Goal: Task Accomplishment & Management: Manage account settings

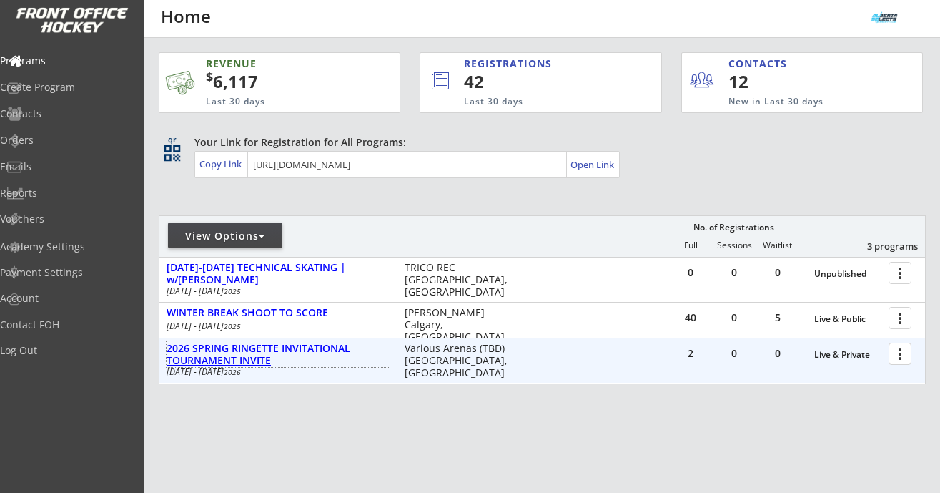
click at [302, 346] on div "2026 SPRING RINGETTE INVITATIONAL TOURNAMENT INVITE" at bounding box center [278, 354] width 223 height 24
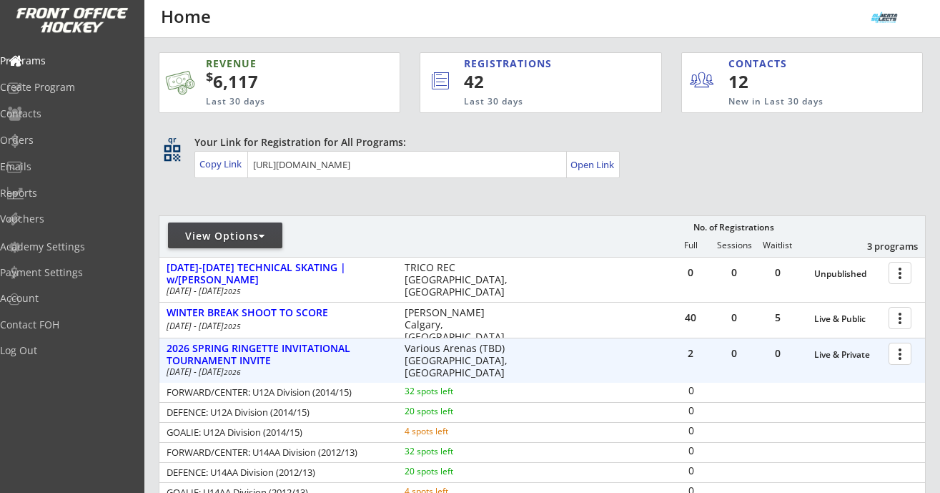
click at [897, 353] on div at bounding box center [902, 352] width 25 height 25
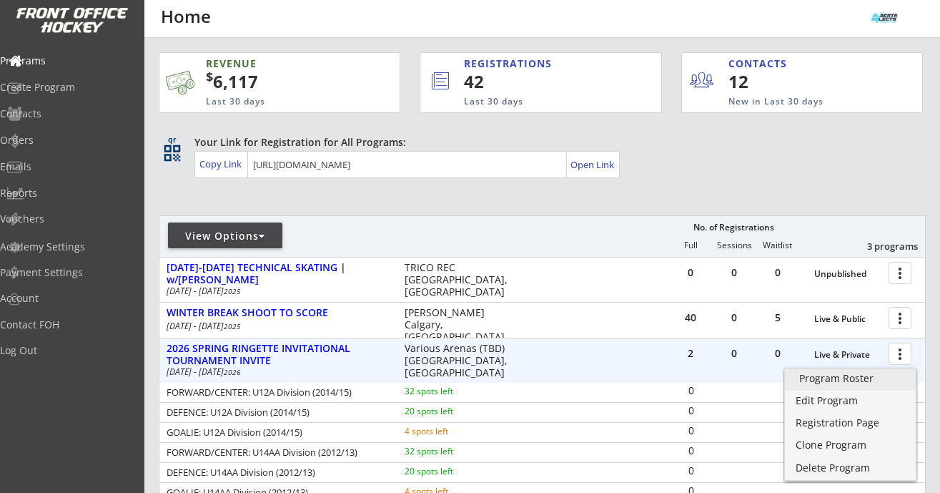
click at [867, 376] on div "Program Roster" at bounding box center [850, 378] width 102 height 10
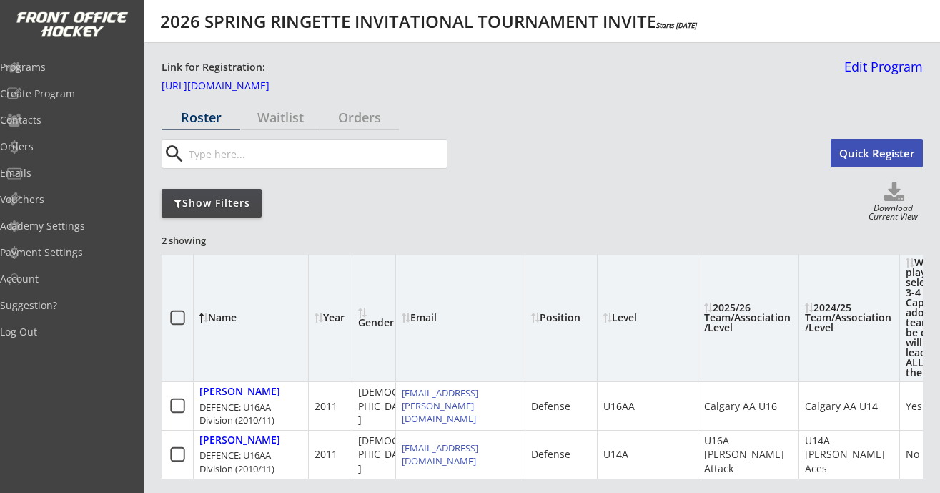
scroll to position [86, 0]
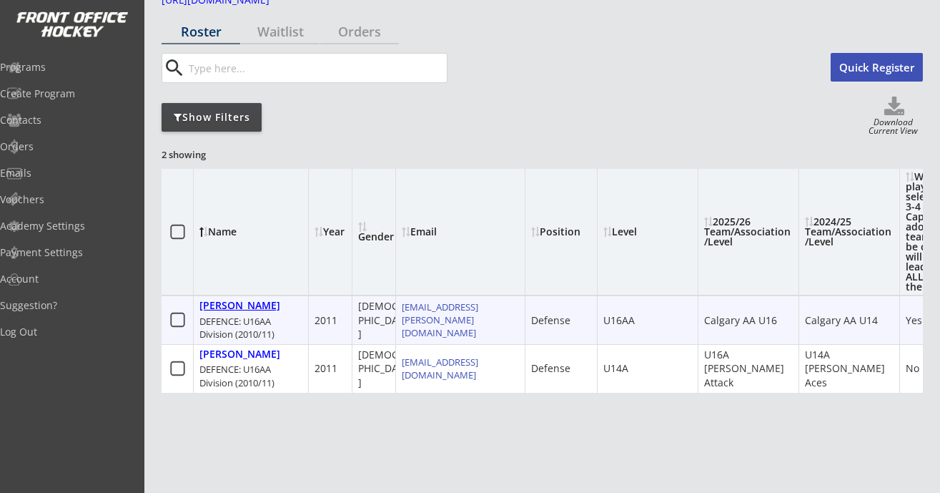
click at [229, 312] on div "Cuthbertson, Addyson" at bounding box center [239, 306] width 81 height 12
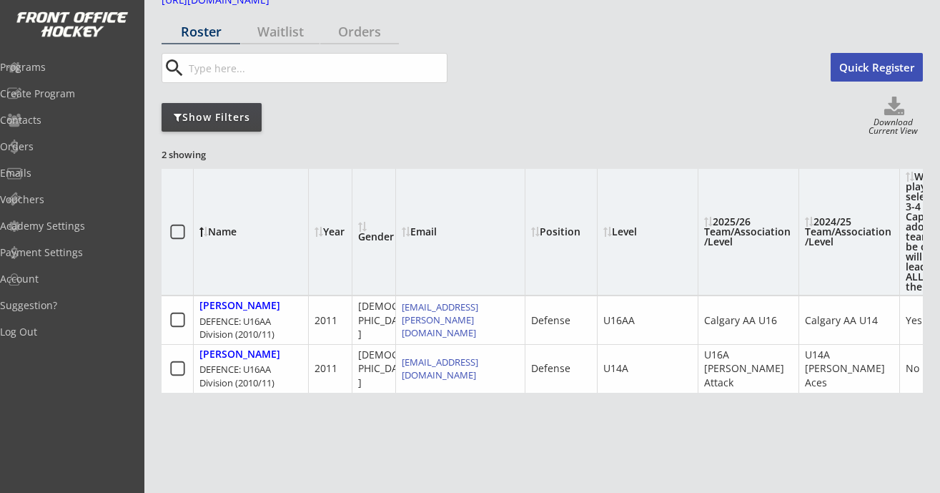
select select ""Defense""
select select ""U16AA""
select select ""Yes""
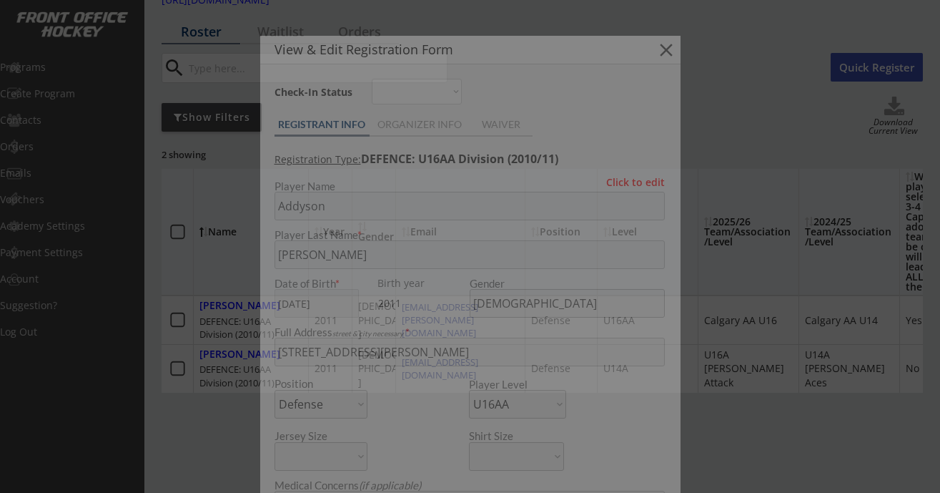
type input "Calgary AA U16"
type input "Calgary AA U14"
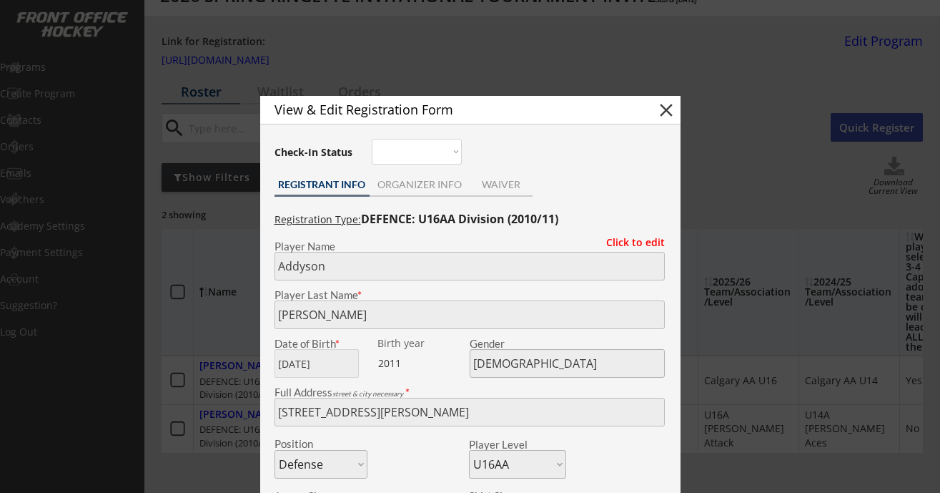
scroll to position [0, 0]
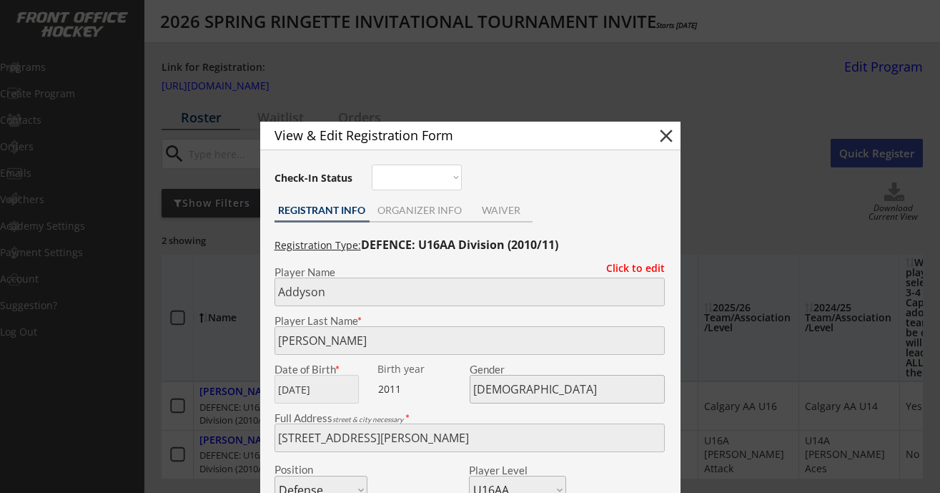
click at [664, 136] on button "close" at bounding box center [666, 135] width 21 height 21
select select ""PLACEHOLDER_1427118222253""
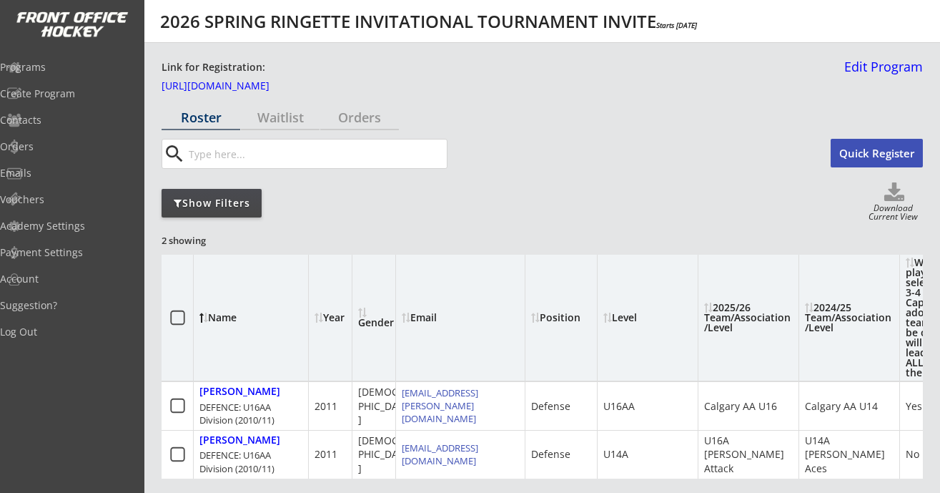
click at [207, 117] on div "Roster" at bounding box center [201, 117] width 79 height 13
click at [56, 62] on div "Programs" at bounding box center [68, 67] width 129 height 10
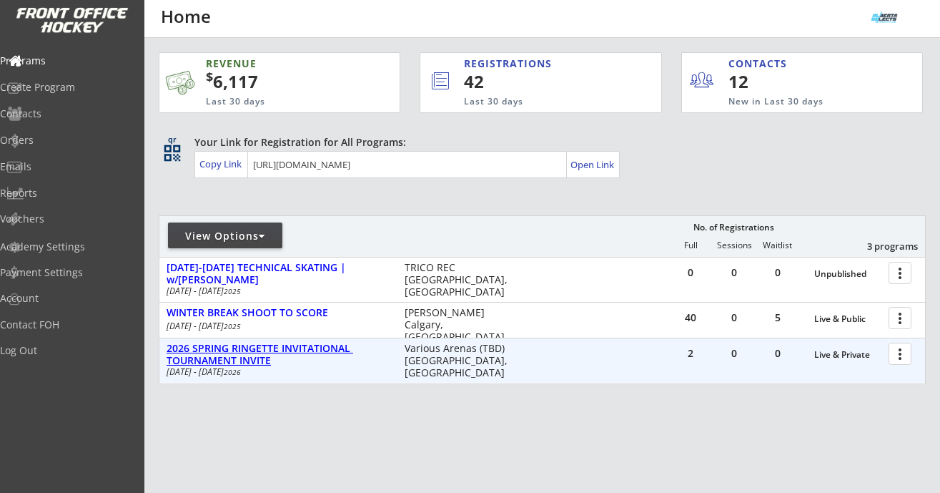
click at [321, 350] on div "2026 SPRING RINGETTE INVITATIONAL TOURNAMENT INVITE" at bounding box center [278, 354] width 223 height 24
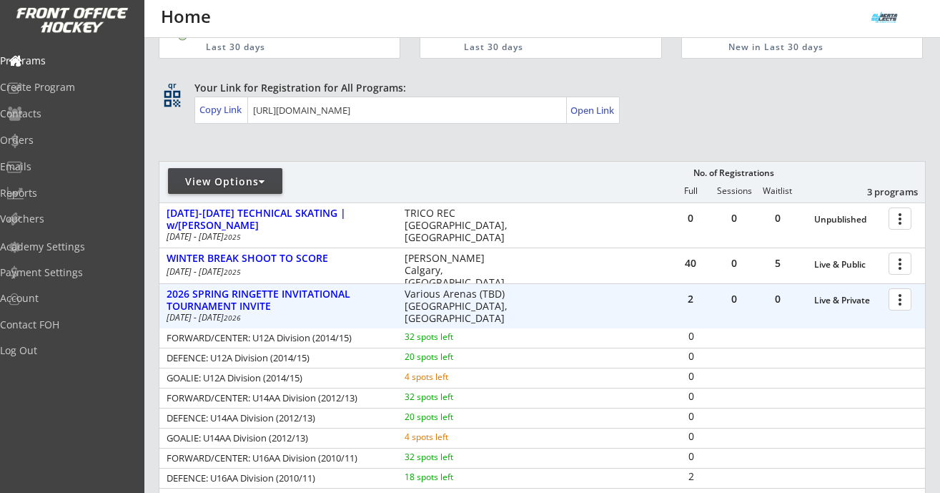
scroll to position [142, 0]
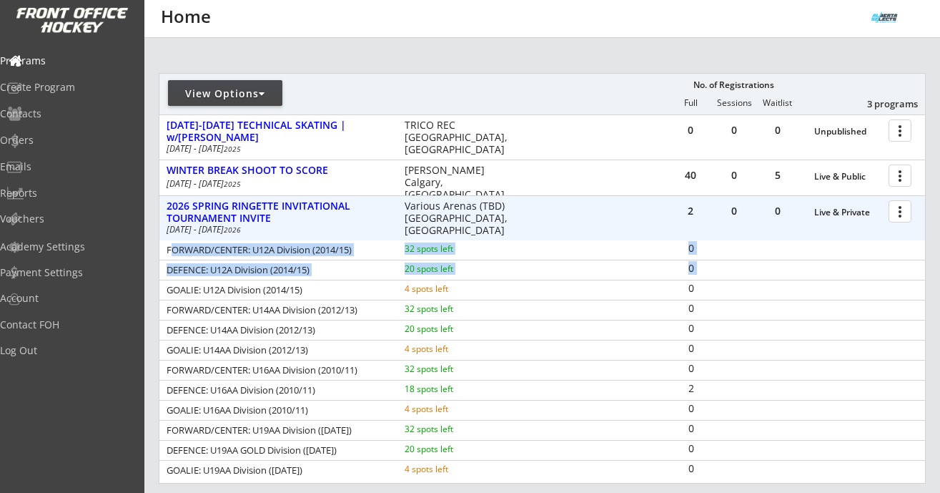
drag, startPoint x: 169, startPoint y: 250, endPoint x: 430, endPoint y: 280, distance: 261.9
click at [434, 280] on div "FORWARD/CENTER: U12A Division (2014/15) 32 spots left 0 DEFENCE: U12A Division …" at bounding box center [542, 359] width 766 height 239
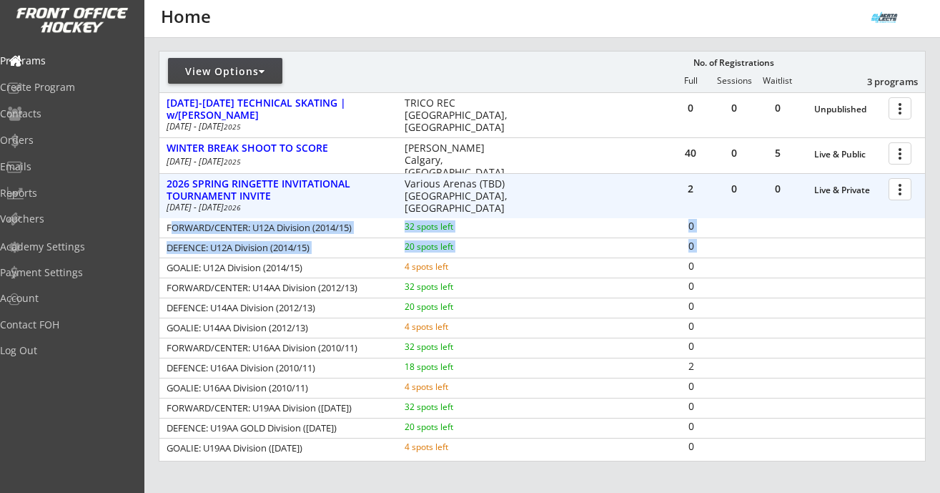
scroll to position [174, 0]
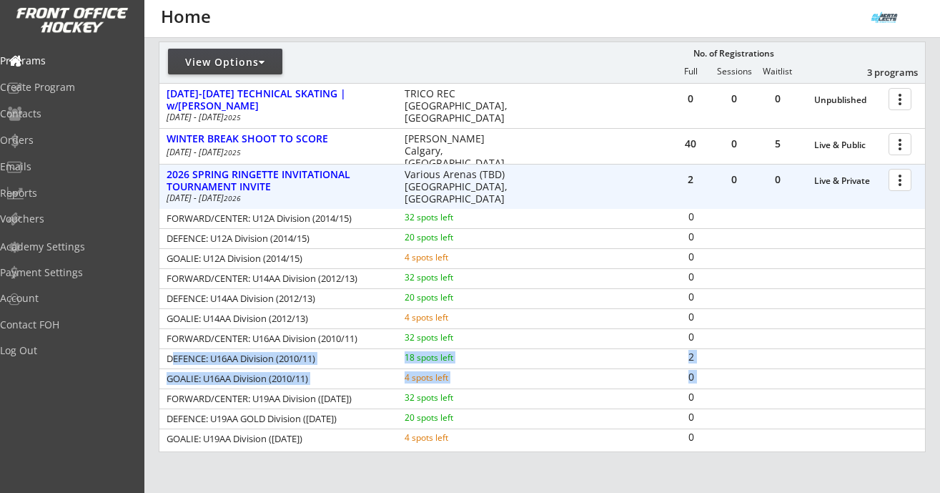
drag, startPoint x: 169, startPoint y: 355, endPoint x: 583, endPoint y: 377, distance: 414.5
click at [586, 379] on div "FORWARD/CENTER: U12A Division (2014/15) 32 spots left 0 DEFENCE: U12A Division …" at bounding box center [542, 328] width 766 height 239
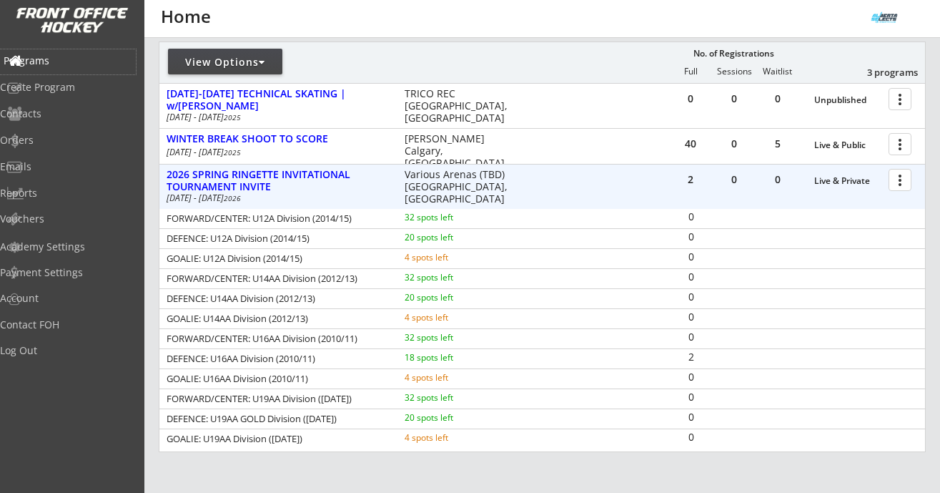
click at [74, 60] on div "Programs" at bounding box center [68, 61] width 129 height 10
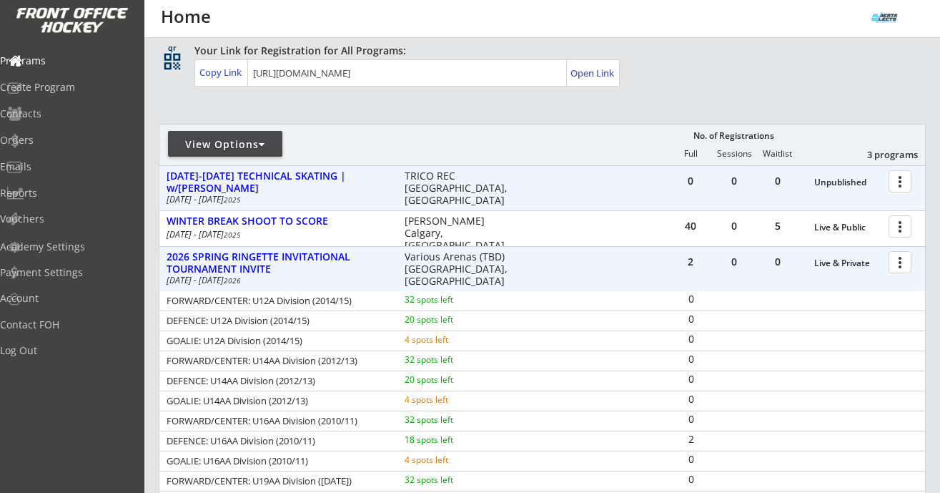
scroll to position [148, 0]
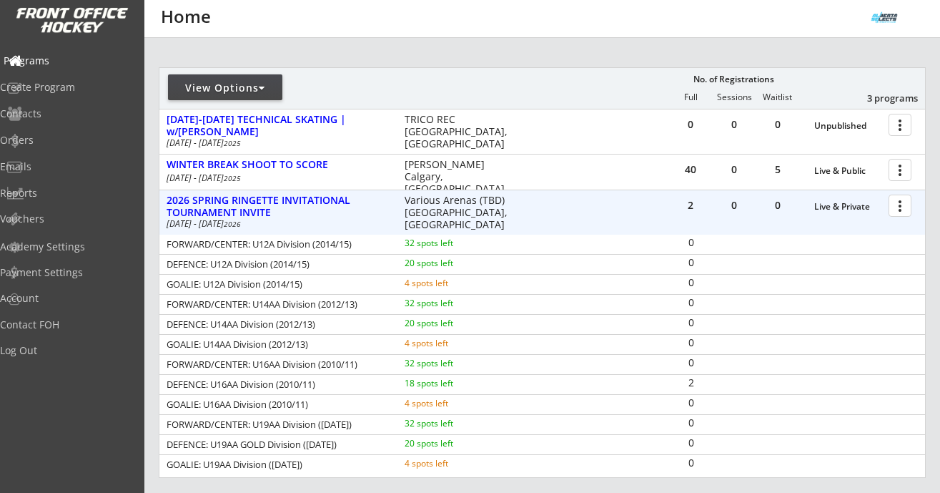
click at [64, 64] on div "Programs" at bounding box center [68, 61] width 129 height 10
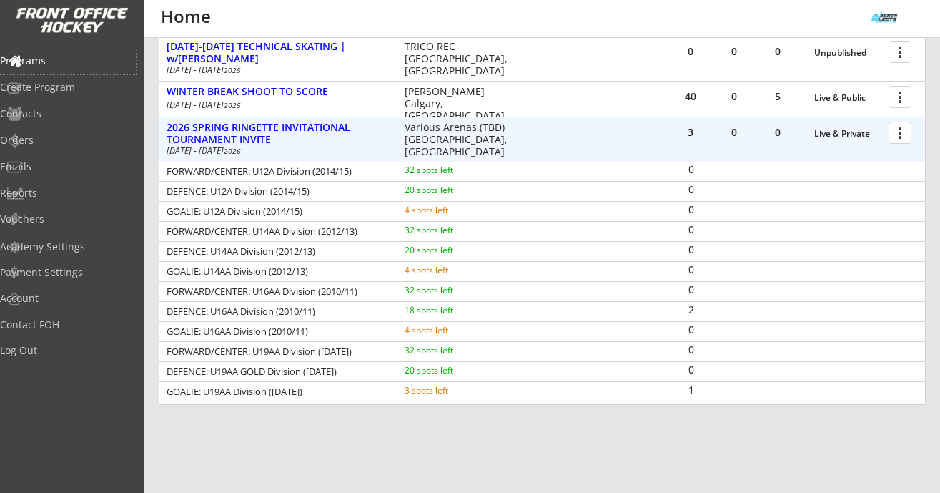
scroll to position [220, 0]
click at [894, 138] on div at bounding box center [902, 132] width 25 height 25
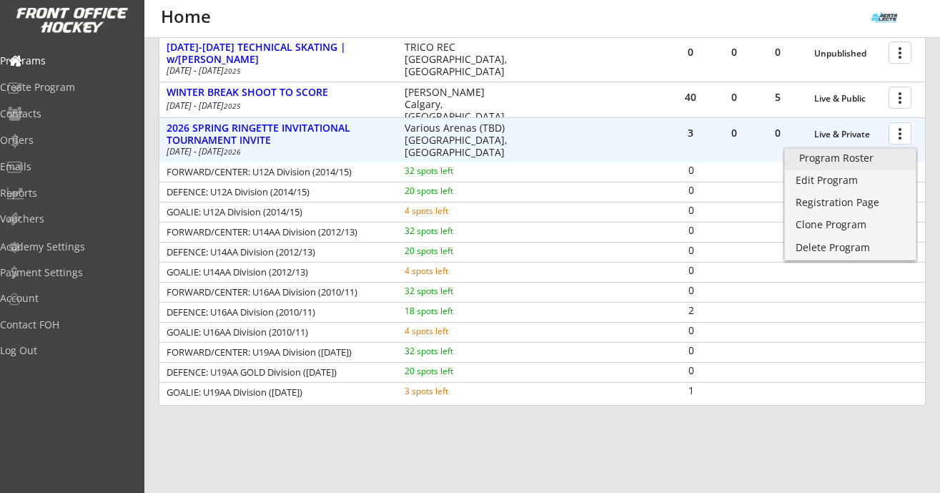
click at [869, 154] on div "Program Roster" at bounding box center [850, 158] width 102 height 10
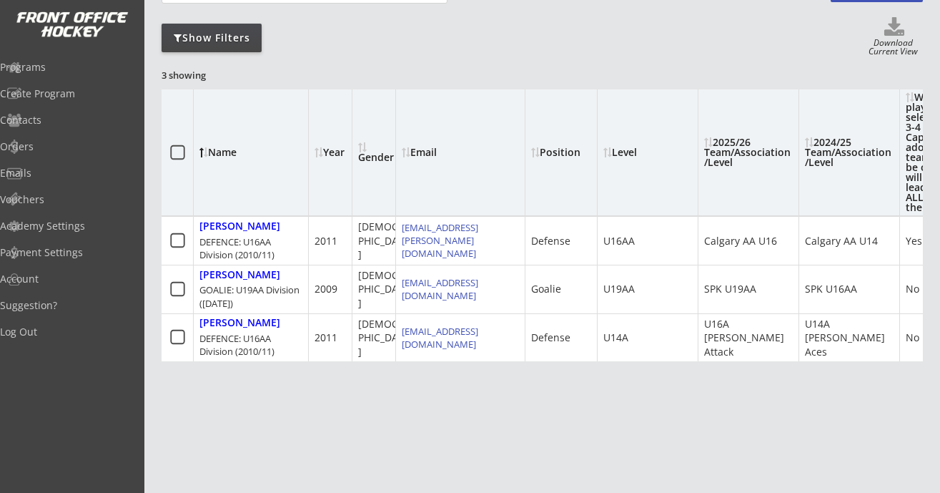
scroll to position [162, 0]
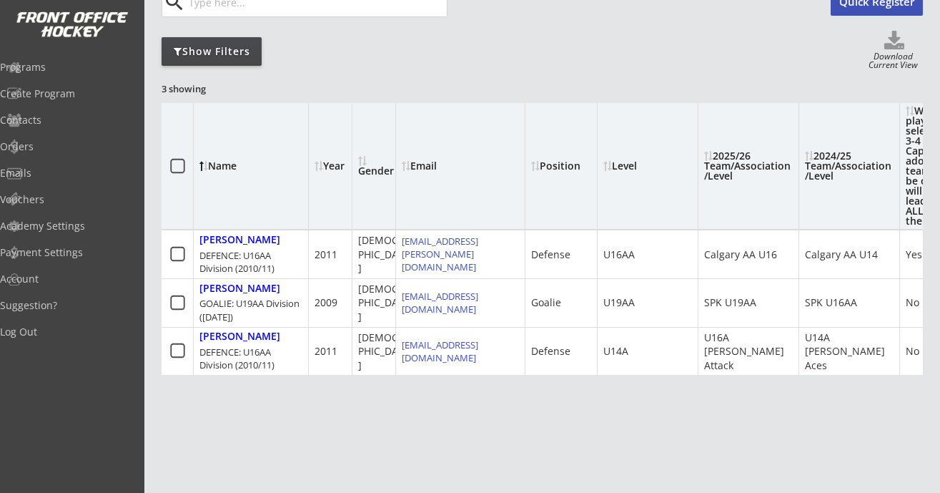
scroll to position [46, 0]
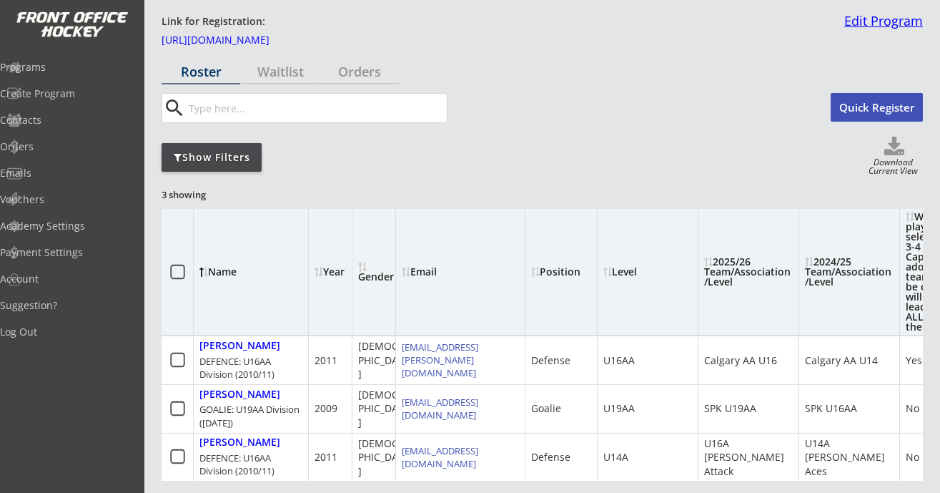
click at [883, 21] on link "Edit Program" at bounding box center [881, 26] width 84 height 25
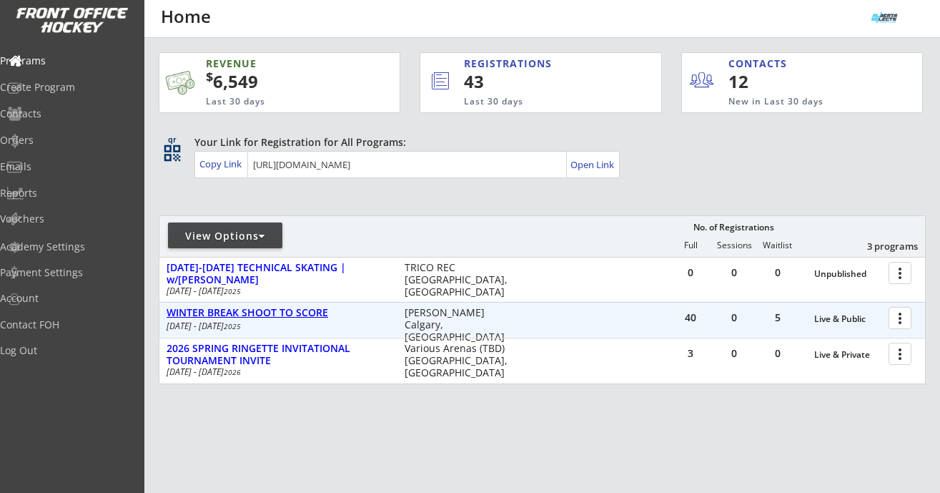
click at [304, 307] on div "WINTER BREAK SHOOT TO SCORE" at bounding box center [278, 313] width 223 height 12
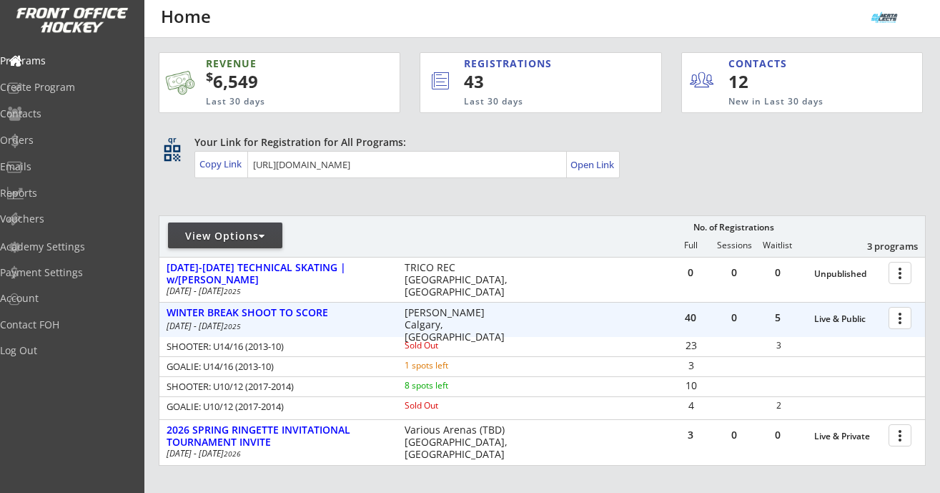
click at [903, 328] on div at bounding box center [902, 317] width 25 height 25
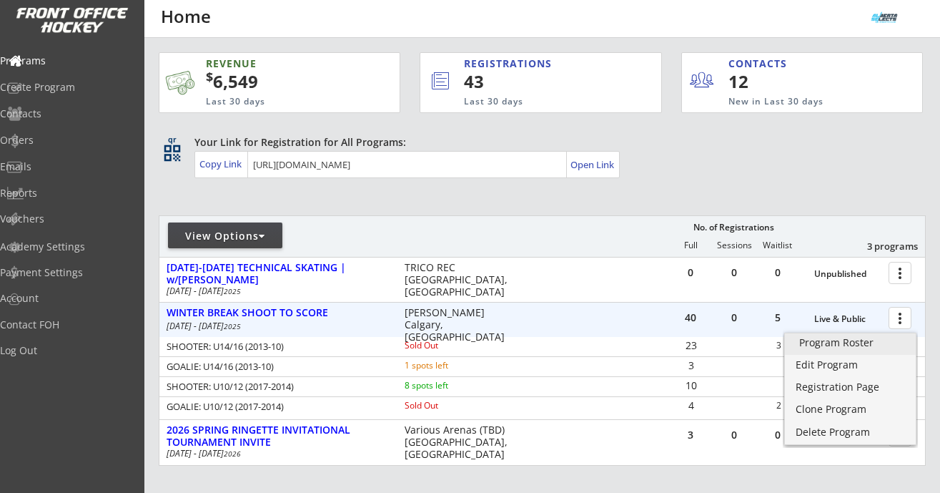
click at [867, 344] on div "Program Roster" at bounding box center [850, 342] width 102 height 10
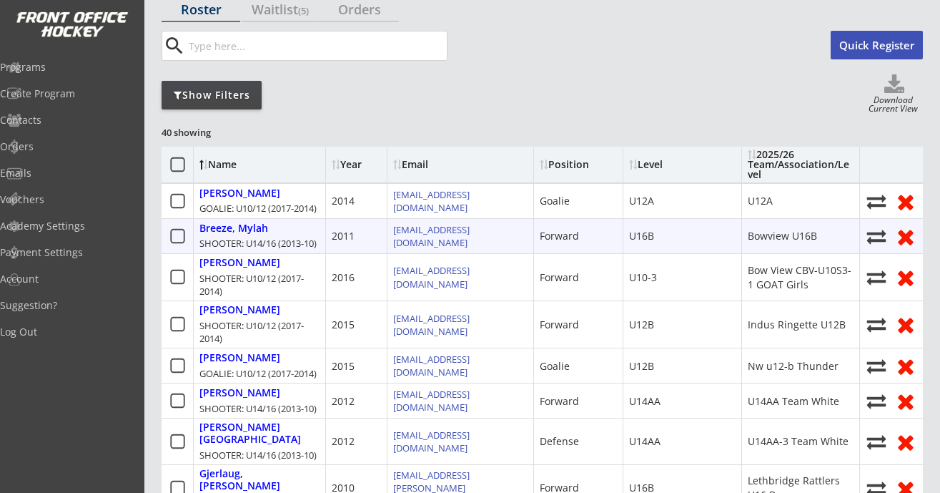
scroll to position [107, 0]
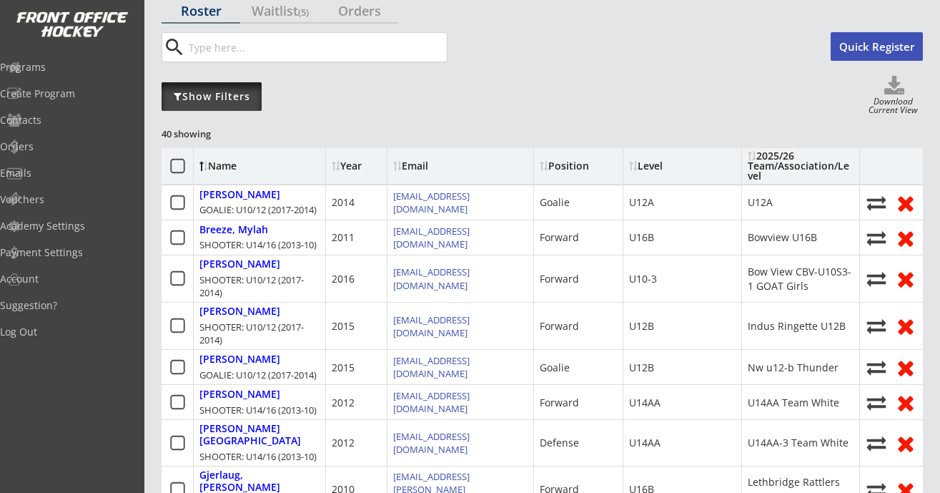
click at [244, 104] on div "Show Filters" at bounding box center [212, 96] width 100 height 29
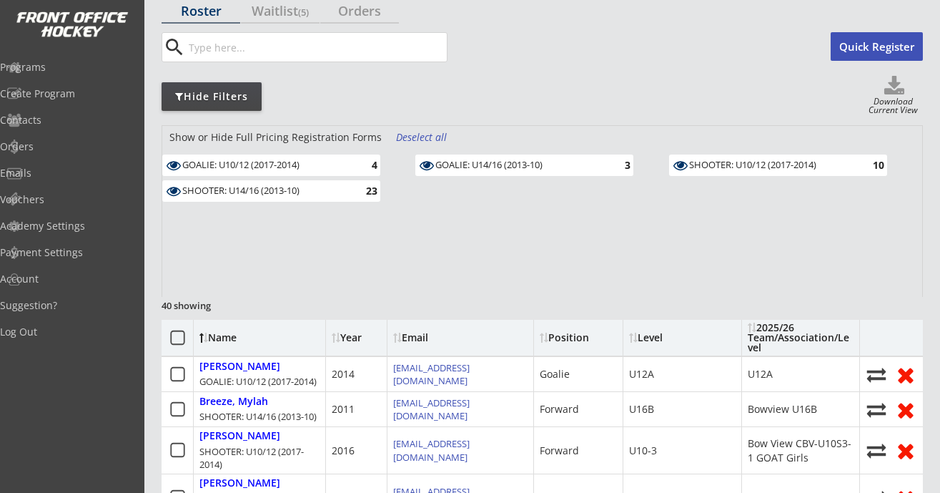
click at [355, 187] on div "23" at bounding box center [363, 190] width 29 height 11
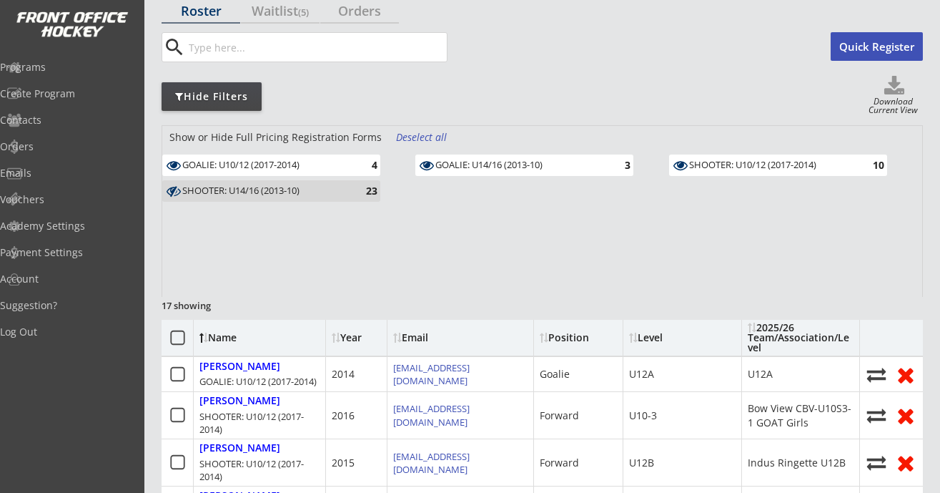
click at [580, 167] on div "GOALIE: U14/16 (2013-10)" at bounding box center [518, 164] width 167 height 11
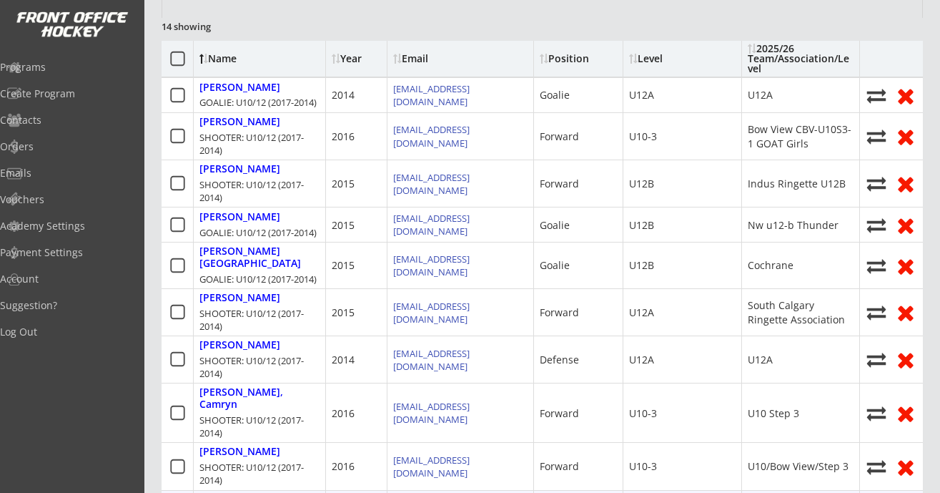
scroll to position [171, 0]
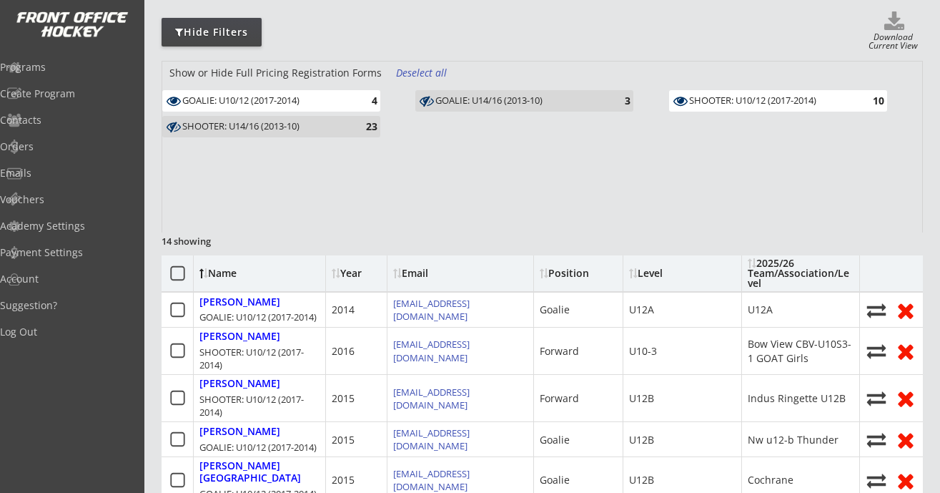
click at [738, 107] on div "SHOOTER: U10/12 (2017-2014) 10" at bounding box center [778, 100] width 218 height 21
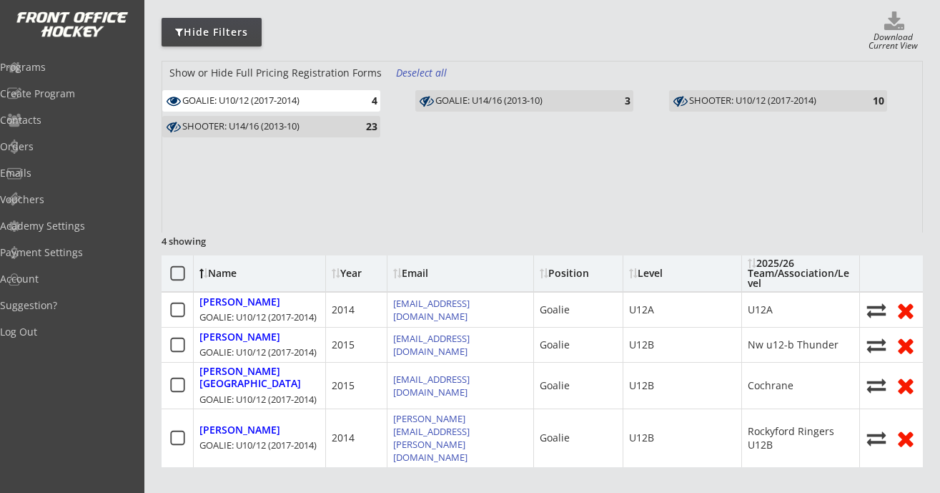
click at [303, 132] on div "SHOOTER: U14/16 (2013-10)" at bounding box center [265, 126] width 167 height 11
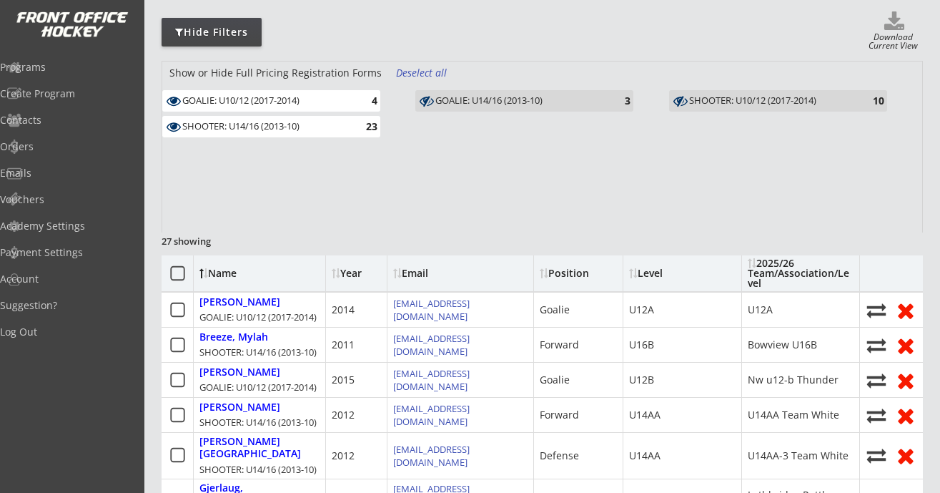
click at [308, 109] on div "GOALIE: U10/12 (2017-2014) 4" at bounding box center [271, 100] width 218 height 21
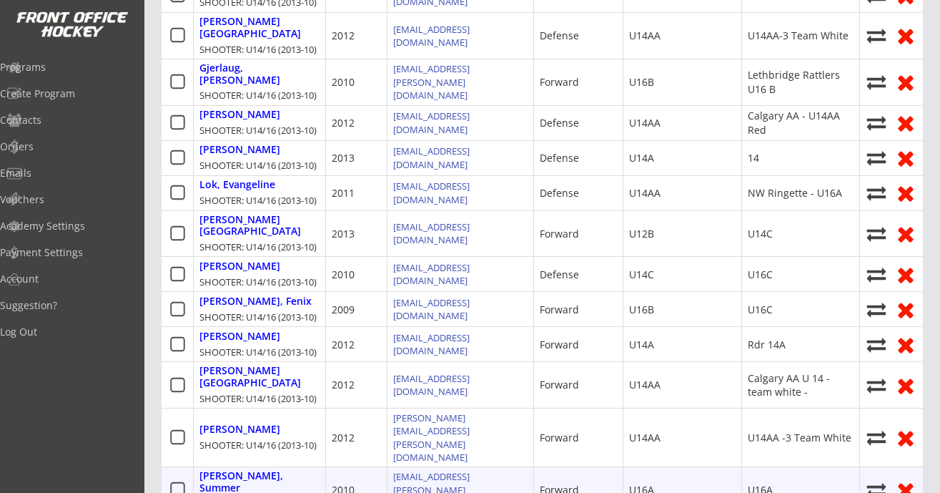
scroll to position [207, 0]
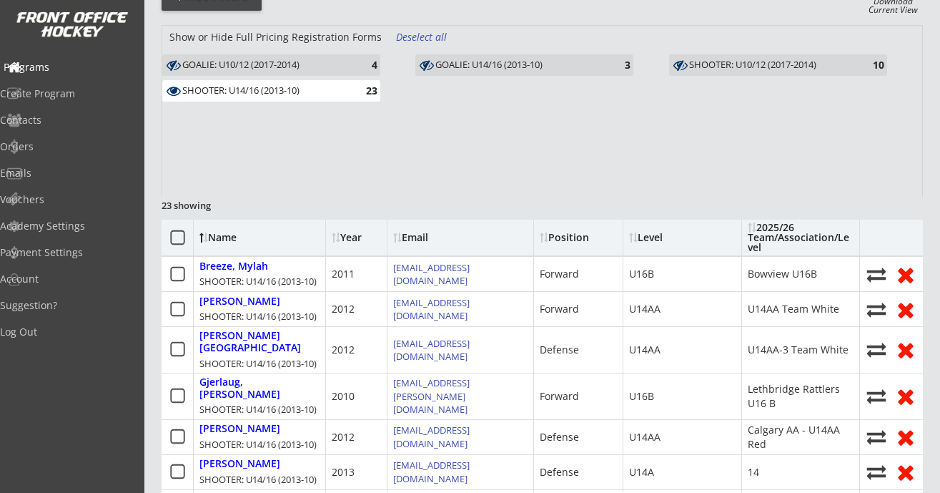
click at [79, 72] on div "Programs" at bounding box center [68, 67] width 129 height 10
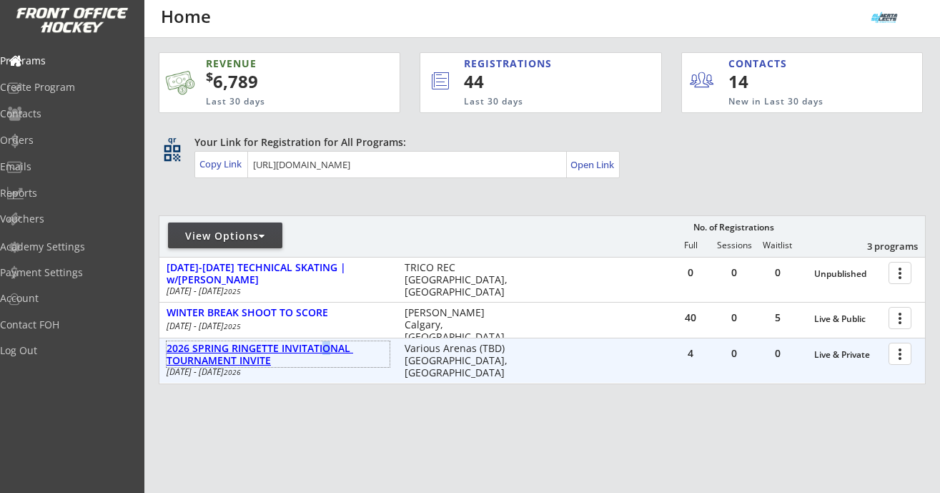
click at [325, 350] on div "2026 SPRING RINGETTE INVITATIONAL TOURNAMENT INVITE" at bounding box center [278, 354] width 223 height 24
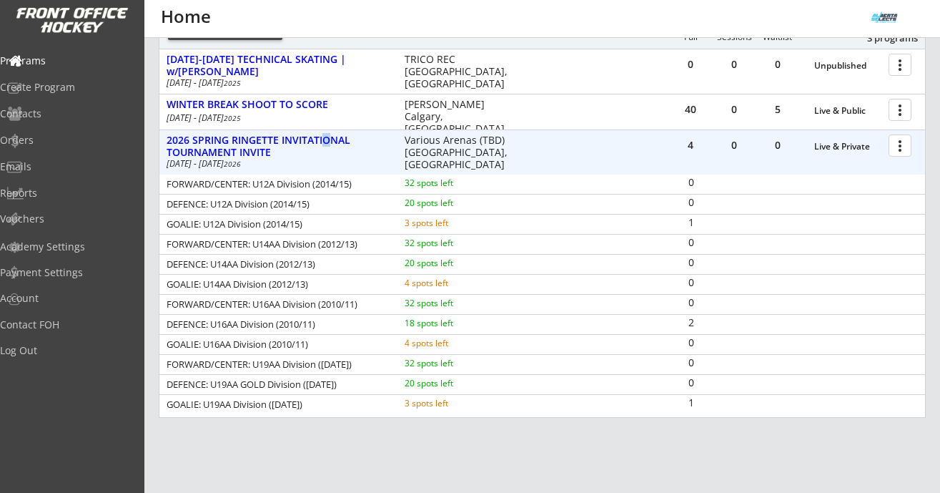
scroll to position [205, 0]
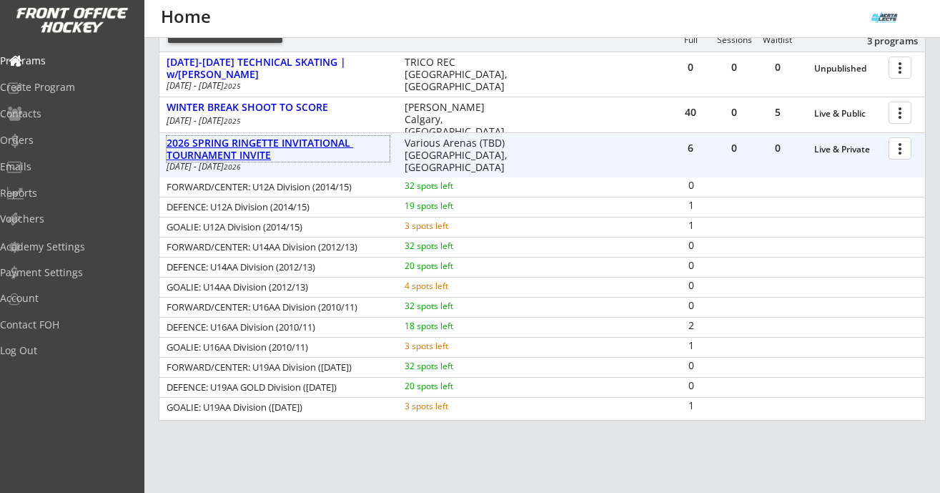
click at [260, 139] on div "2026 SPRING RINGETTE INVITATIONAL TOURNAMENT INVITE" at bounding box center [278, 149] width 223 height 24
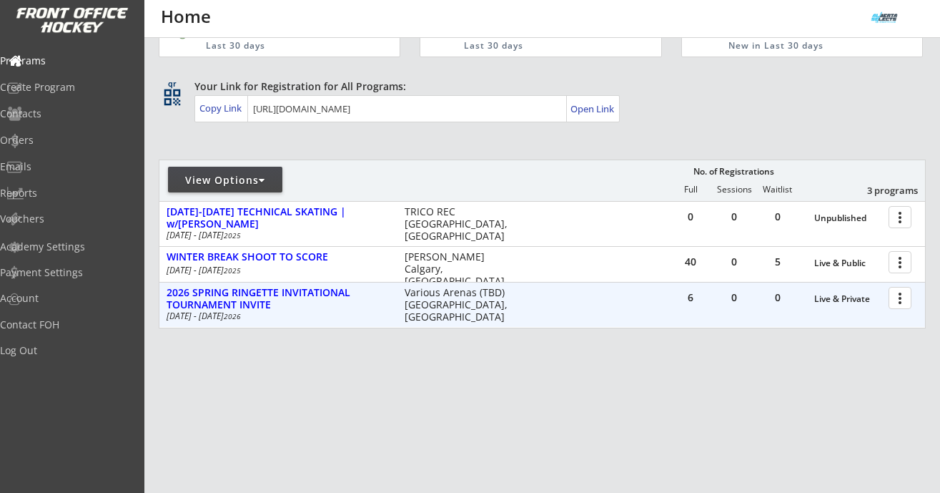
click at [897, 304] on div at bounding box center [902, 297] width 25 height 25
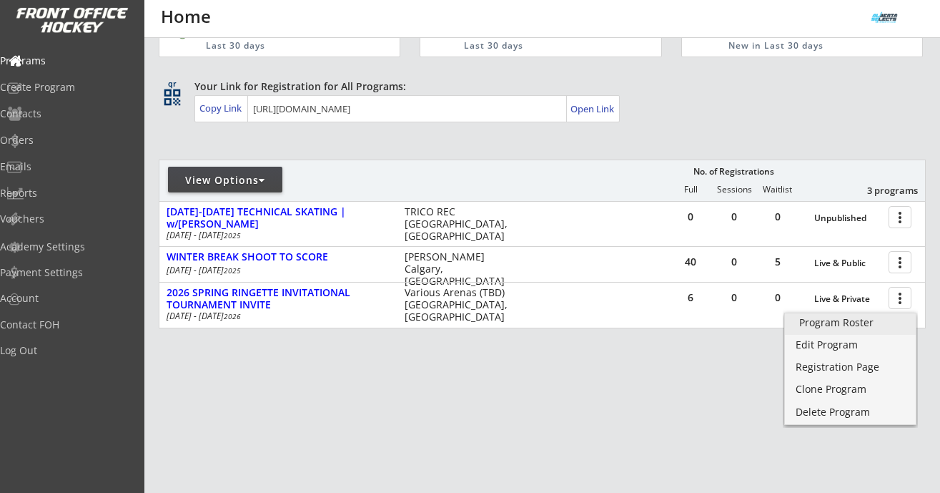
click at [854, 326] on div "Program Roster" at bounding box center [850, 322] width 102 height 10
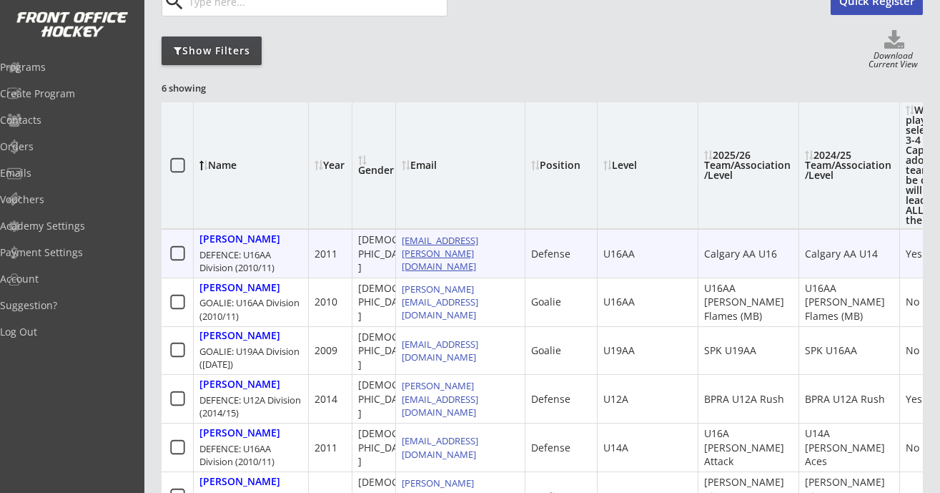
scroll to position [60, 0]
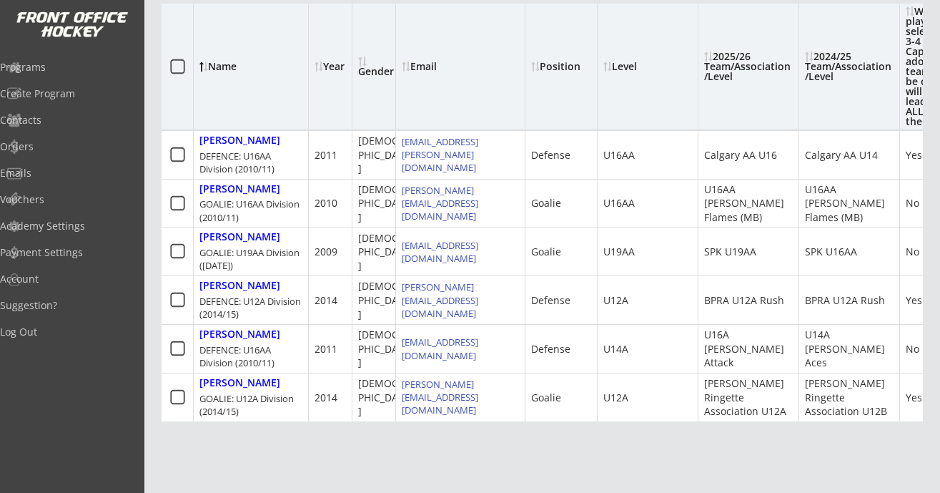
scroll to position [254, 0]
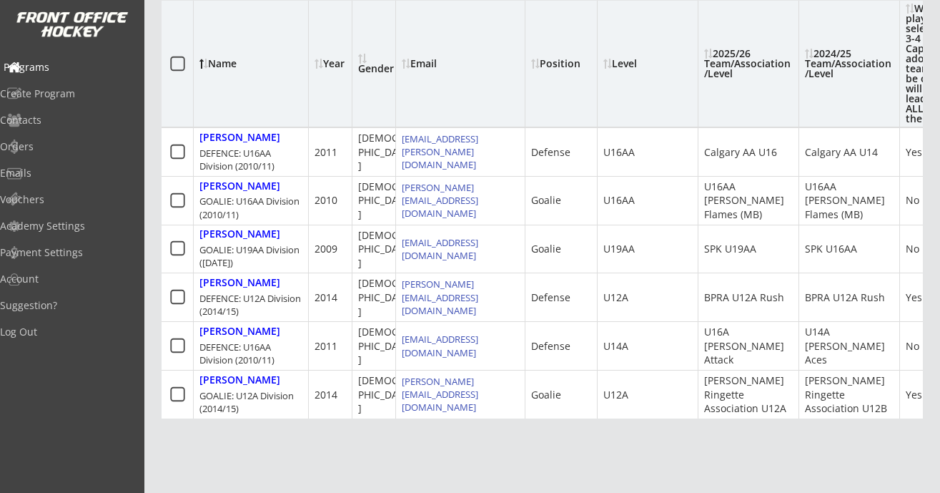
click at [68, 59] on div "Programs" at bounding box center [68, 67] width 136 height 25
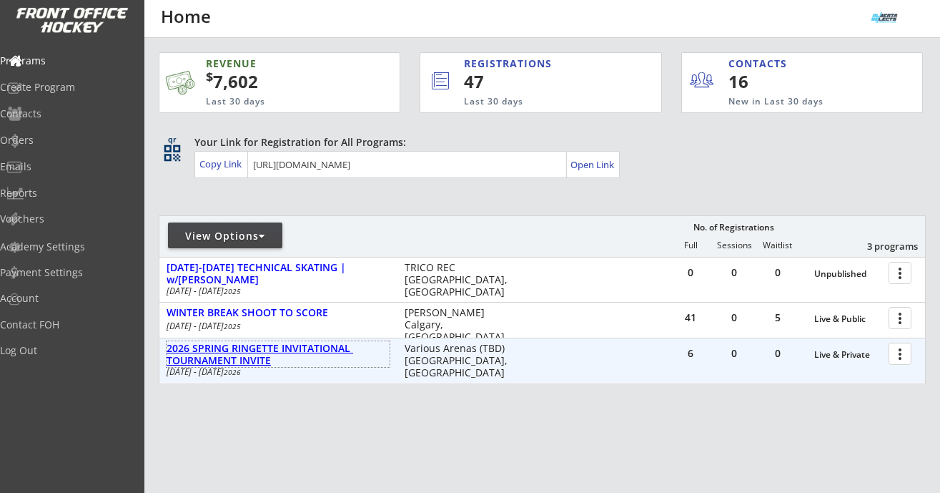
click at [265, 352] on div "2026 SPRING RINGETTE INVITATIONAL TOURNAMENT INVITE" at bounding box center [278, 354] width 223 height 24
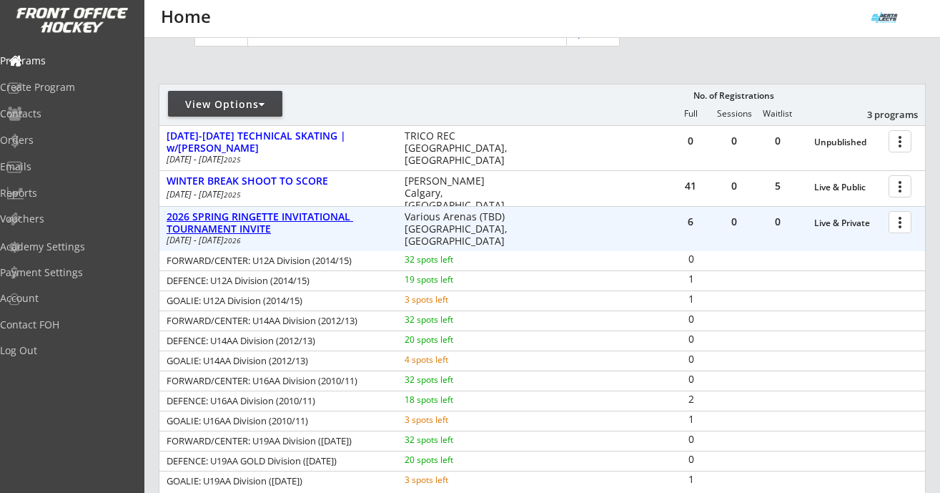
scroll to position [173, 0]
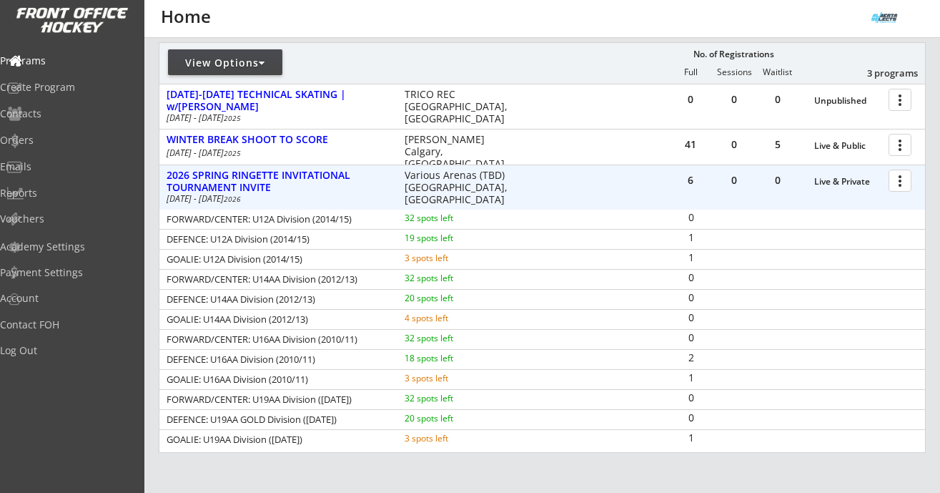
click at [902, 180] on div at bounding box center [902, 179] width 25 height 25
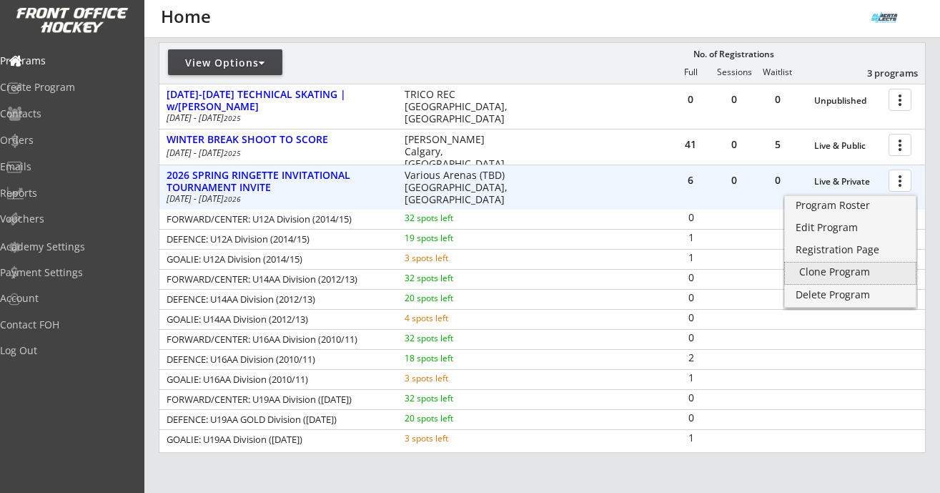
click at [854, 272] on div "Clone Program" at bounding box center [850, 272] width 102 height 10
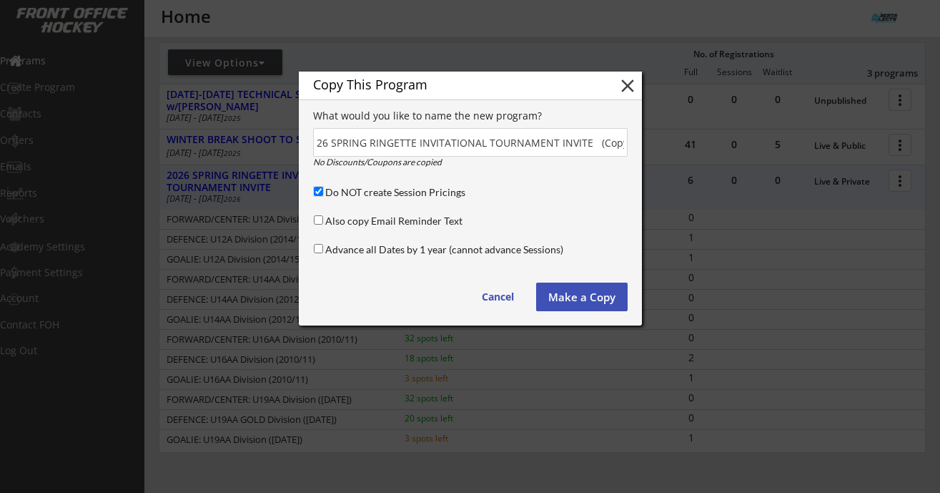
scroll to position [0, 0]
click at [317, 192] on input "Do NOT create Session Pricings" at bounding box center [318, 191] width 9 height 9
checkbox input "false"
click at [460, 144] on input "input" at bounding box center [470, 142] width 315 height 29
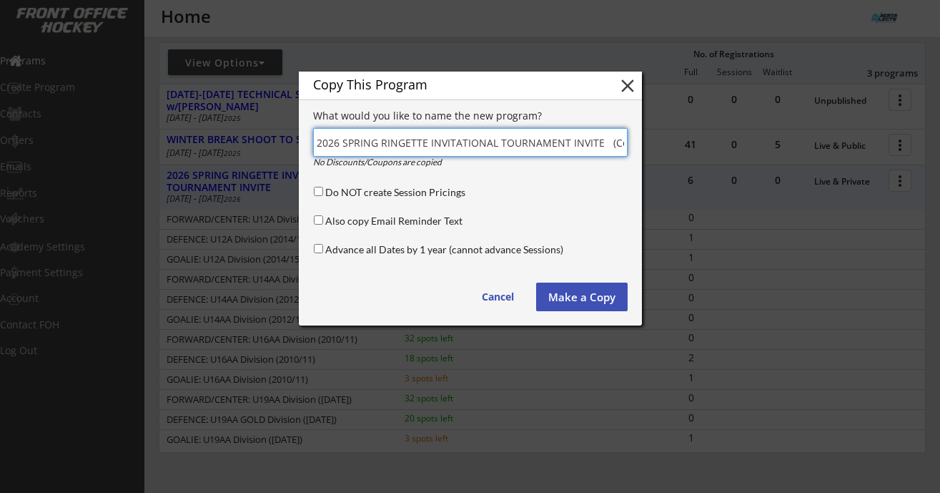
click at [460, 144] on input "input" at bounding box center [470, 142] width 315 height 29
click at [545, 143] on input "input" at bounding box center [470, 142] width 315 height 29
drag, startPoint x: 581, startPoint y: 147, endPoint x: 515, endPoint y: 146, distance: 65.8
click at [515, 146] on input "input" at bounding box center [470, 142] width 315 height 29
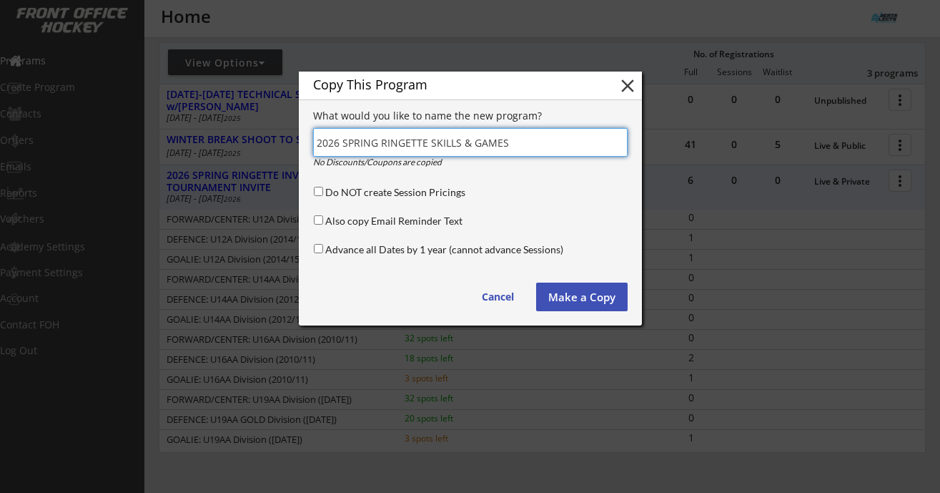
type input "2026 SPRING RINGETTE SKILLS & GAMES"
click at [578, 294] on button "Make a Copy" at bounding box center [582, 296] width 92 height 29
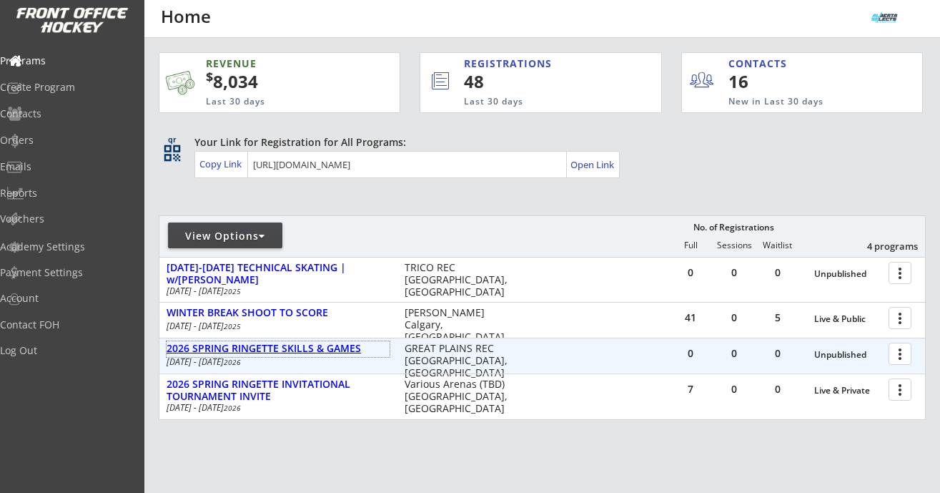
click at [305, 349] on div "2026 SPRING RINGETTE SKILLS & GAMES" at bounding box center [278, 348] width 223 height 12
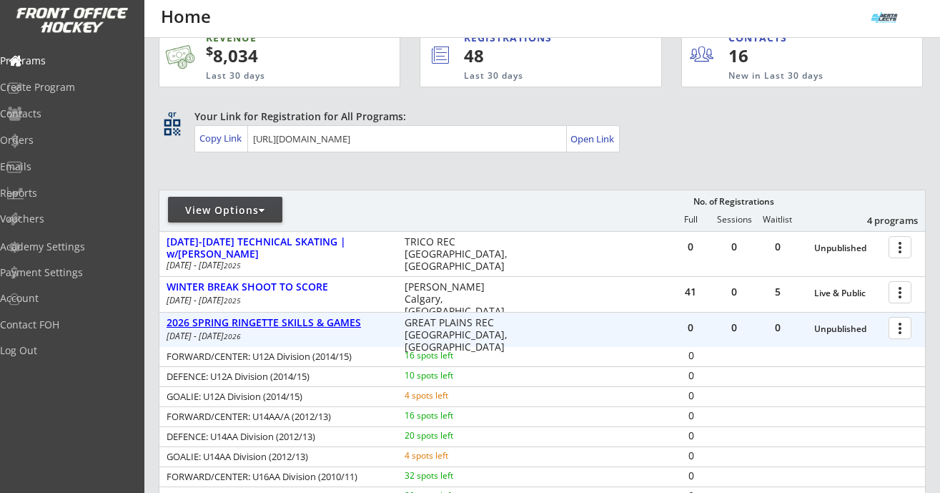
scroll to position [29, 0]
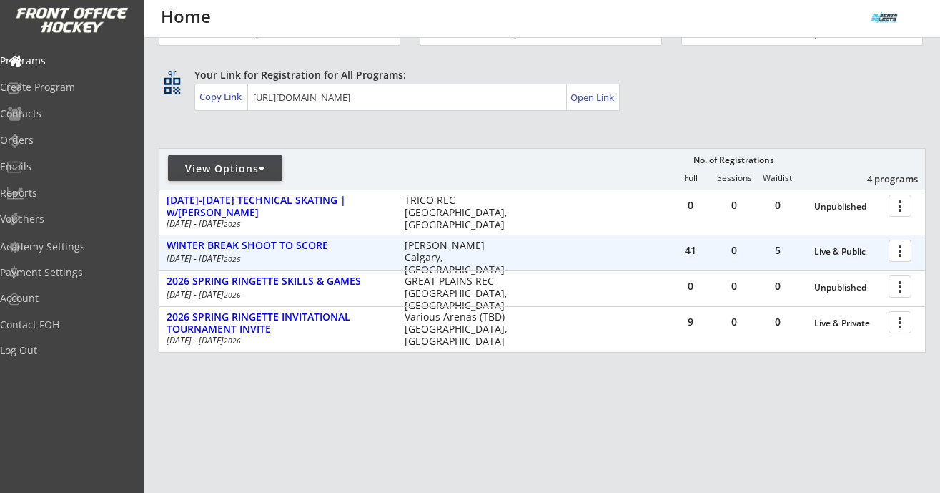
scroll to position [29, 0]
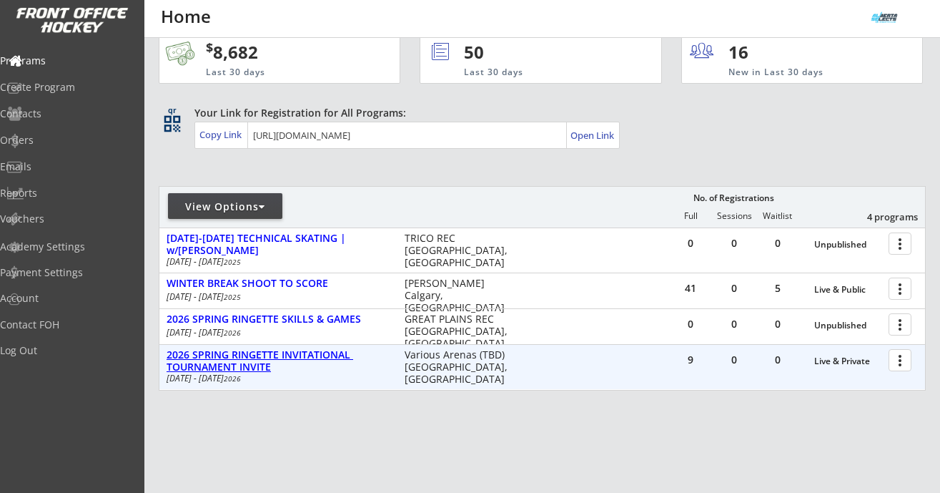
click at [322, 350] on div "2026 SPRING RINGETTE INVITATIONAL TOURNAMENT INVITE" at bounding box center [278, 361] width 223 height 24
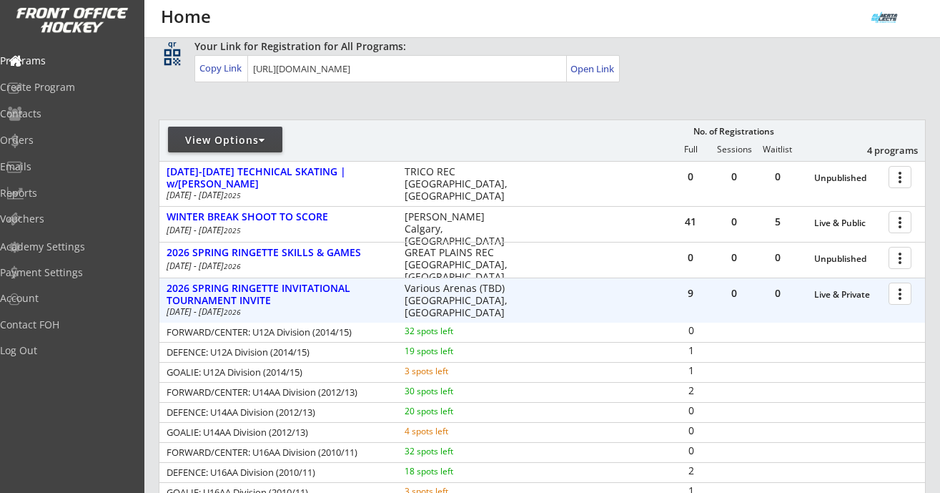
scroll to position [194, 0]
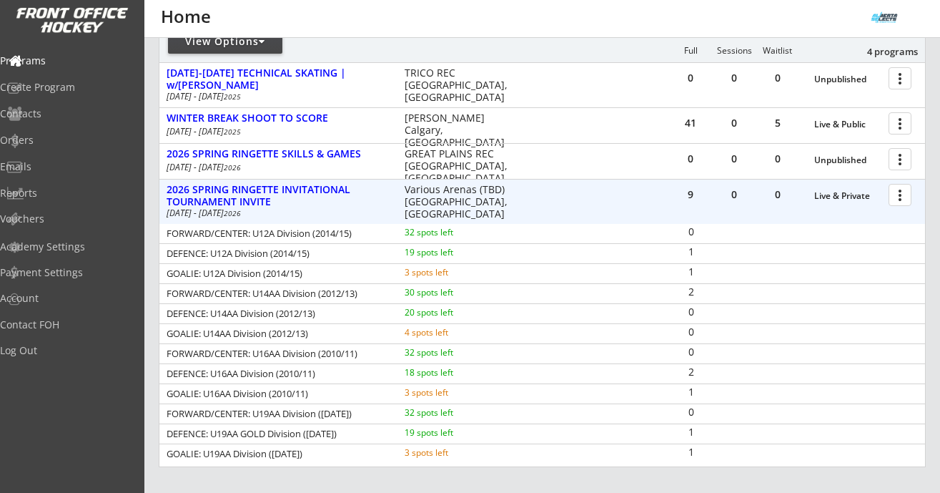
click at [901, 194] on div at bounding box center [902, 194] width 25 height 25
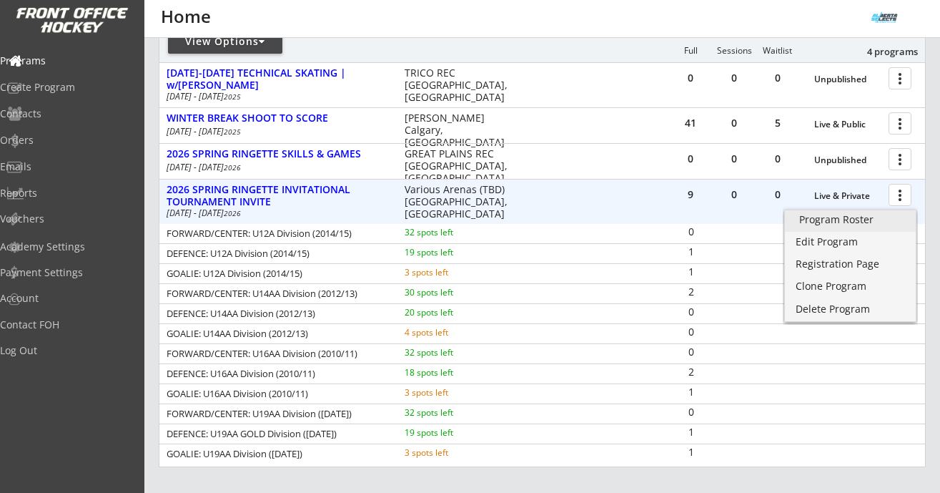
click at [870, 223] on div "Program Roster" at bounding box center [850, 219] width 102 height 10
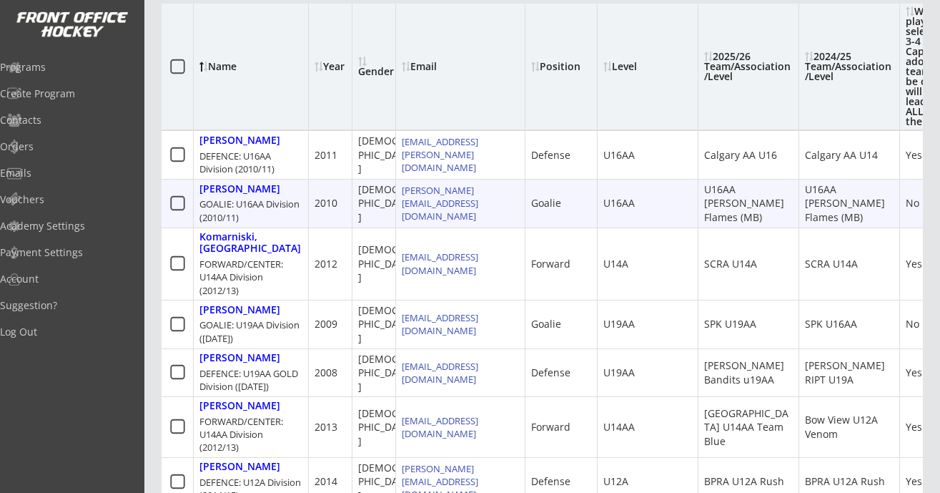
scroll to position [239, 0]
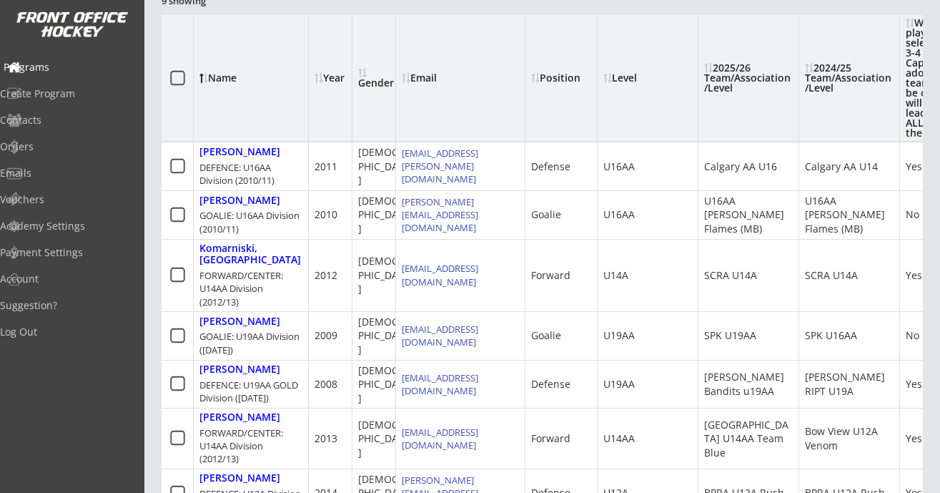
click at [42, 64] on div "Programs" at bounding box center [68, 67] width 129 height 10
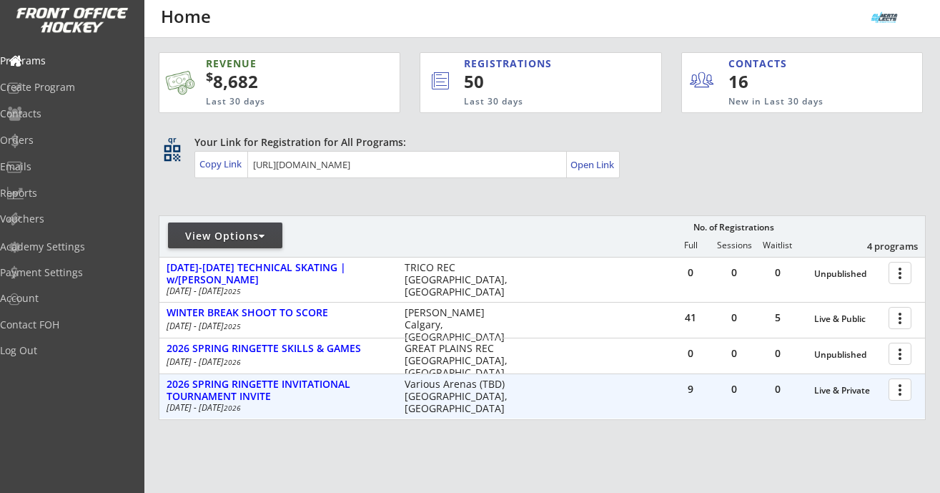
click at [902, 389] on div at bounding box center [902, 388] width 25 height 25
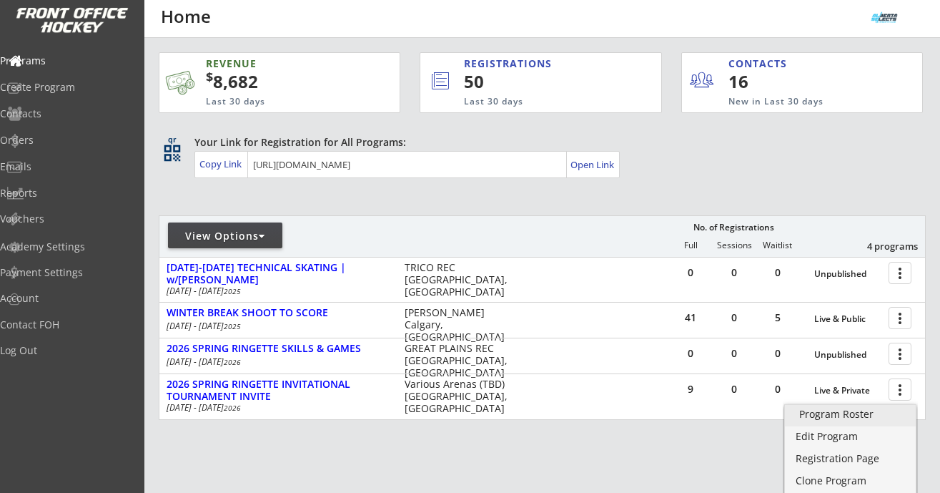
click at [863, 419] on div "Program Roster" at bounding box center [850, 414] width 102 height 10
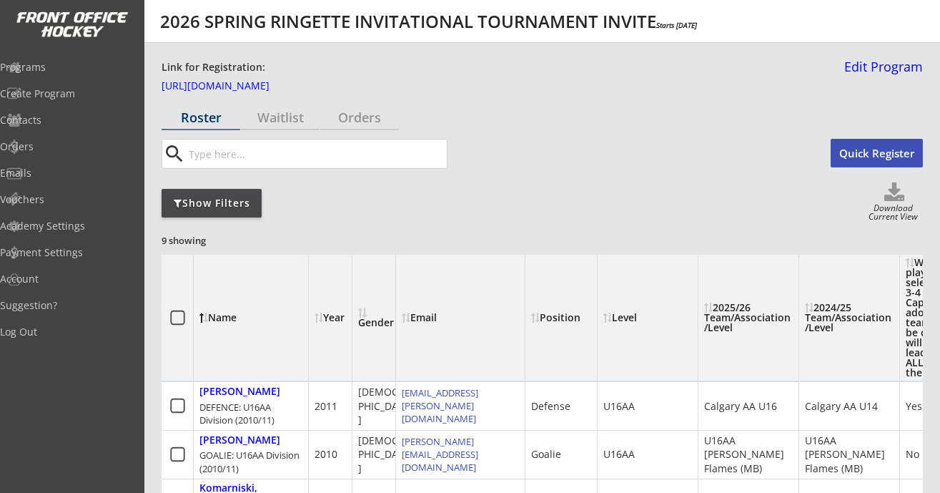
click at [897, 194] on icon at bounding box center [894, 192] width 57 height 21
select select ""Player Info""
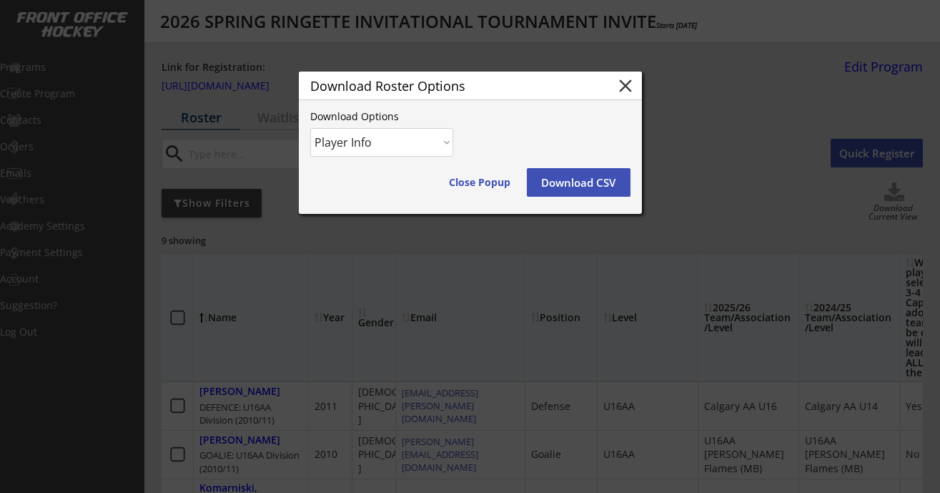
click at [593, 186] on button "Download CSV" at bounding box center [579, 182] width 104 height 29
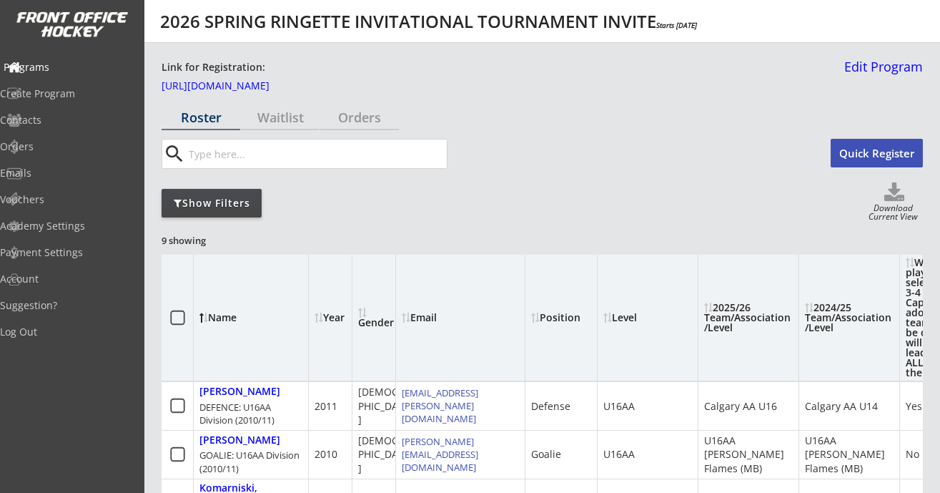
click at [70, 69] on div "Programs" at bounding box center [68, 67] width 129 height 10
